Goal: Check status: Check status

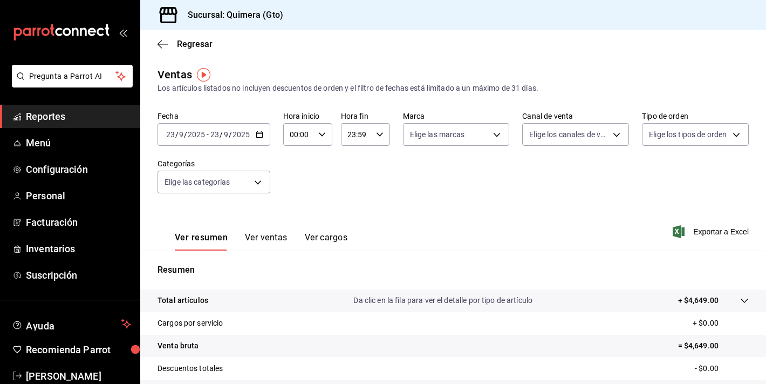
click at [77, 36] on icon "mailbox folders" at bounding box center [61, 32] width 97 height 16
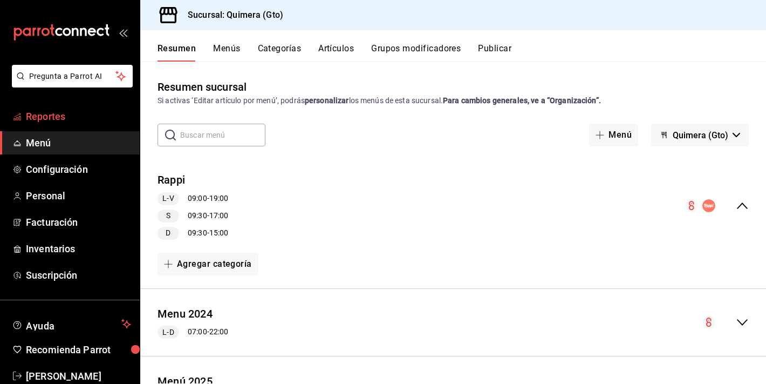
click at [73, 121] on span "Reportes" at bounding box center [78, 116] width 105 height 15
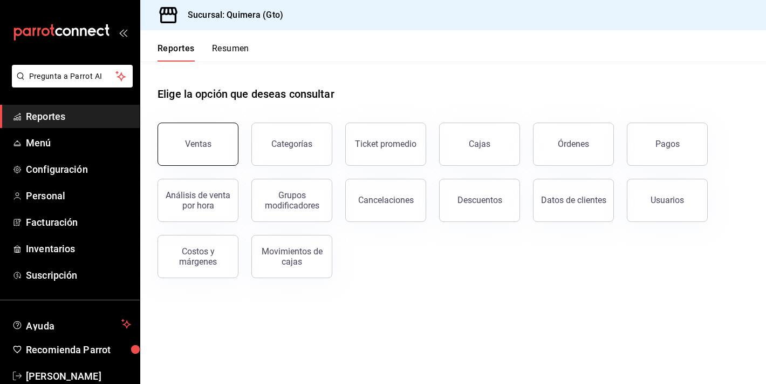
click at [205, 140] on div "Ventas" at bounding box center [198, 144] width 26 height 10
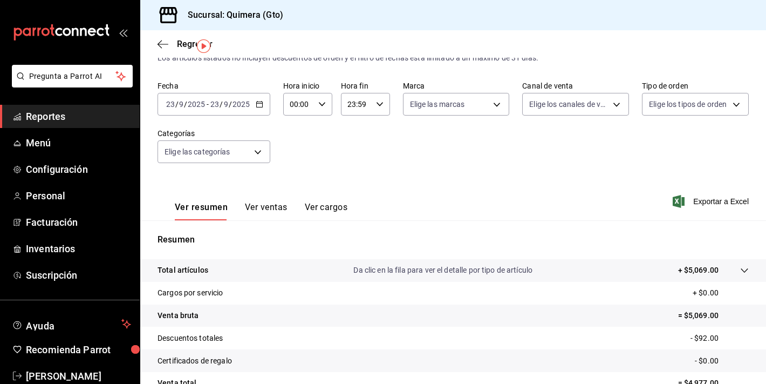
scroll to position [33, 0]
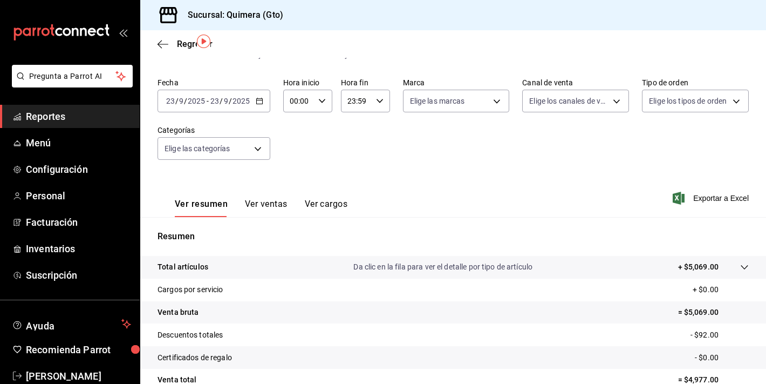
click at [240, 105] on div "[DATE] [DATE] - [DATE] [DATE]" at bounding box center [214, 101] width 113 height 23
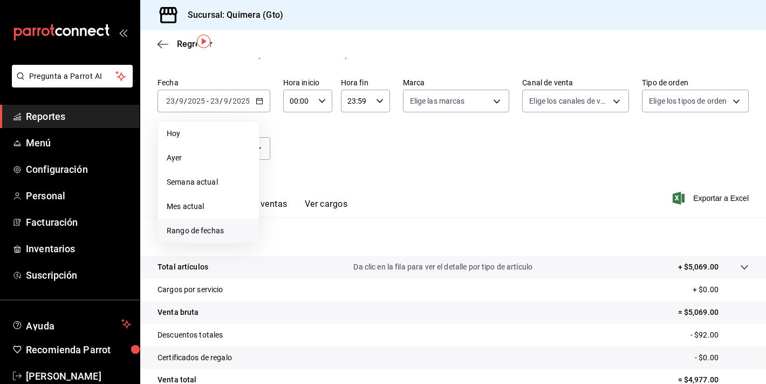
click at [221, 233] on span "Rango de fechas" at bounding box center [209, 230] width 84 height 11
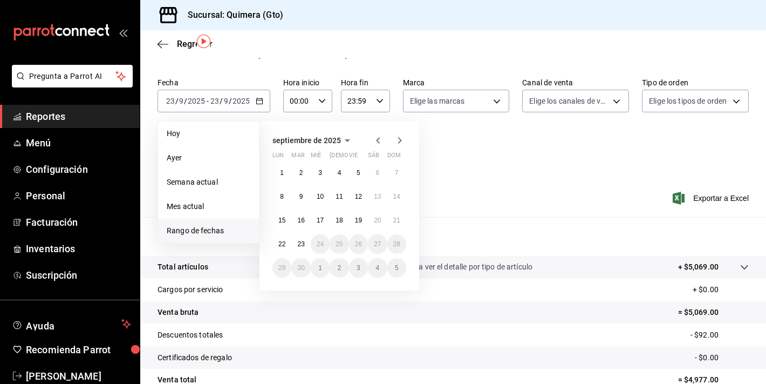
click at [267, 250] on div "[DATE] lun mar mié jue vie sáb dom 1 2 3 4 5 6 7 8 9 10 11 12 13 14 15 16 17 18…" at bounding box center [340, 205] width 160 height 169
click at [284, 247] on button "22" at bounding box center [282, 243] width 19 height 19
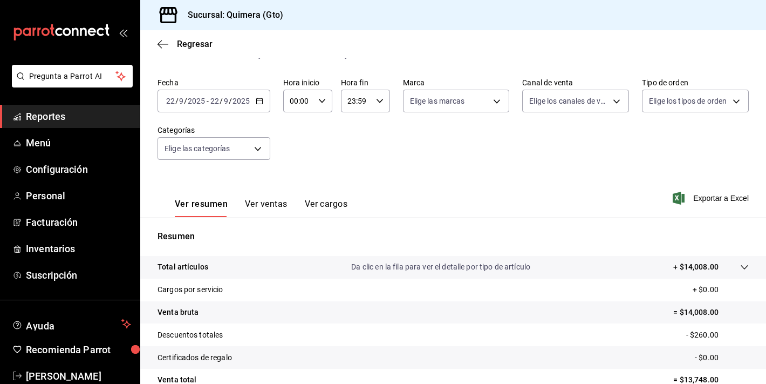
scroll to position [133, 0]
